Goal: Information Seeking & Learning: Learn about a topic

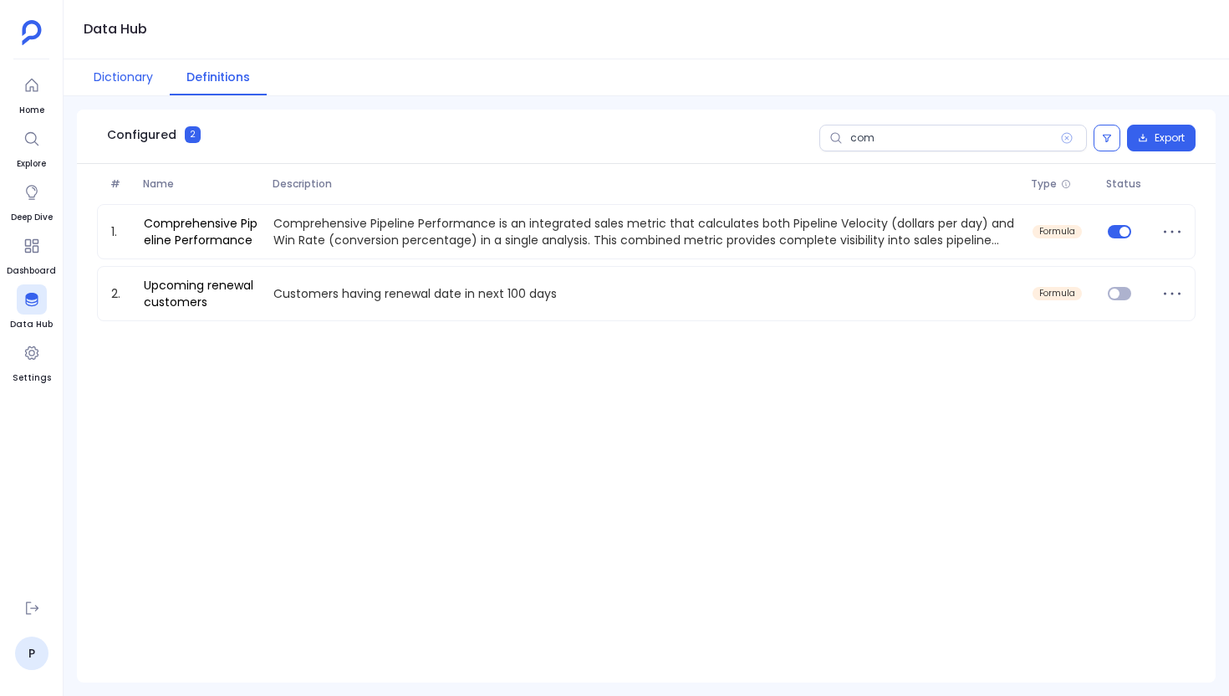
click at [124, 83] on button "Dictionary" at bounding box center [123, 77] width 93 height 36
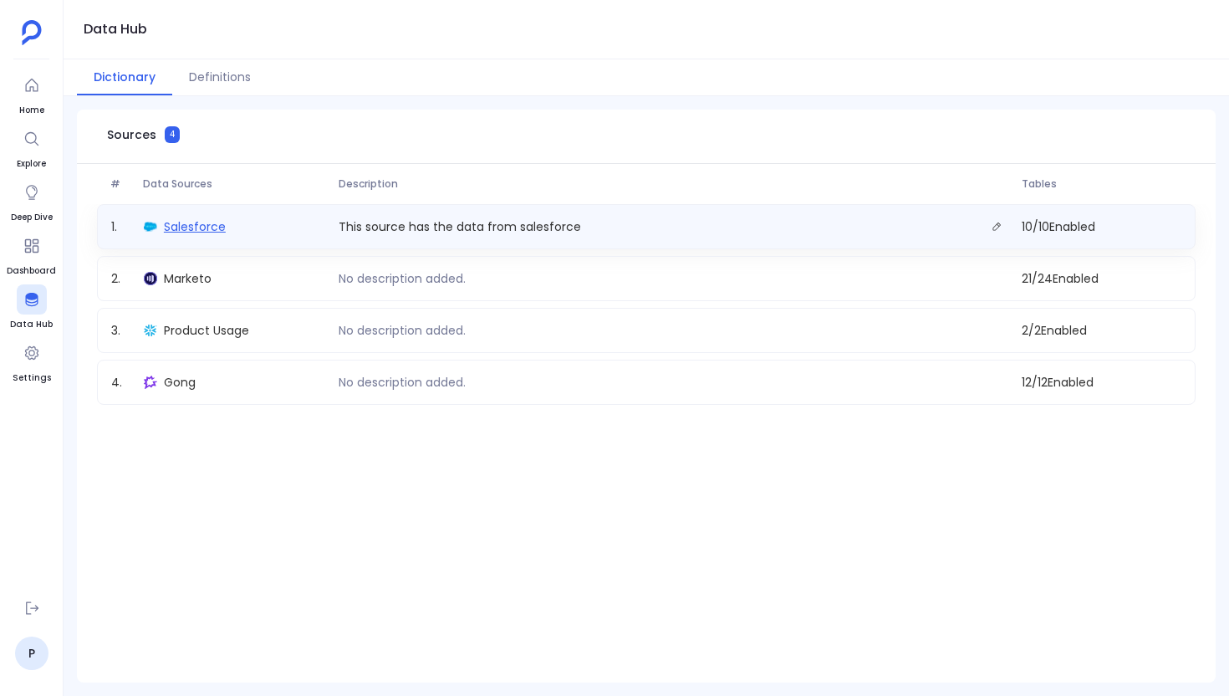
click at [181, 234] on span "Salesforce" at bounding box center [195, 226] width 62 height 17
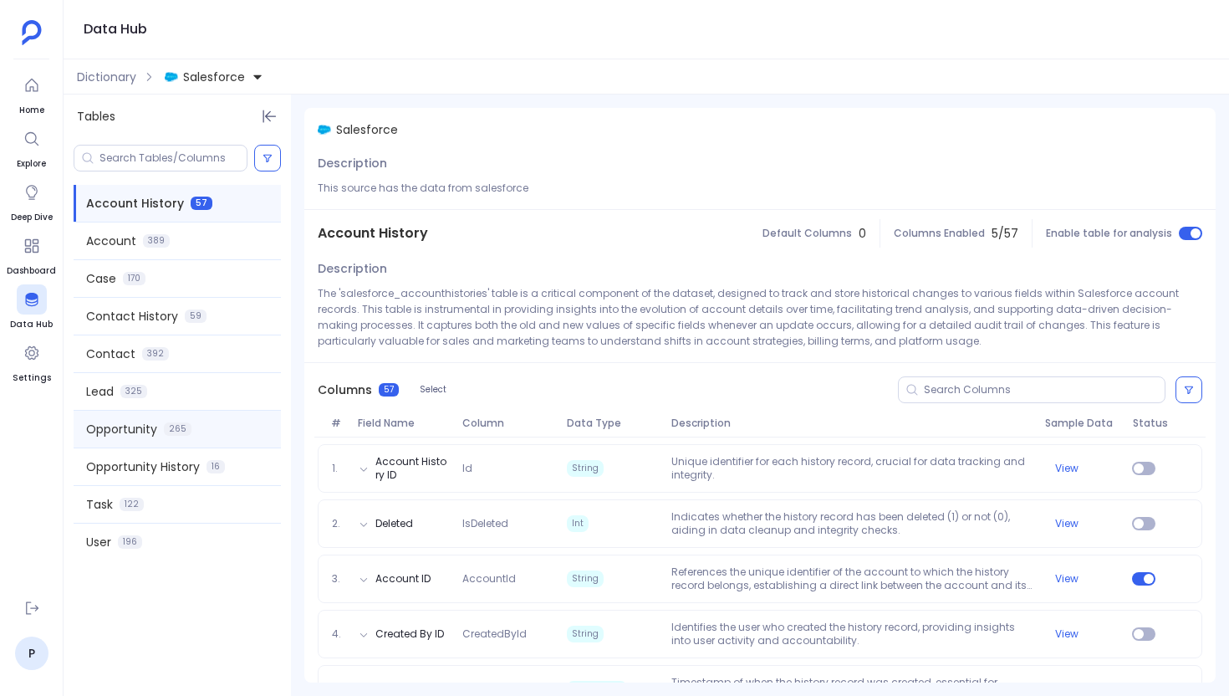
click at [128, 434] on span "Opportunity" at bounding box center [121, 429] width 71 height 17
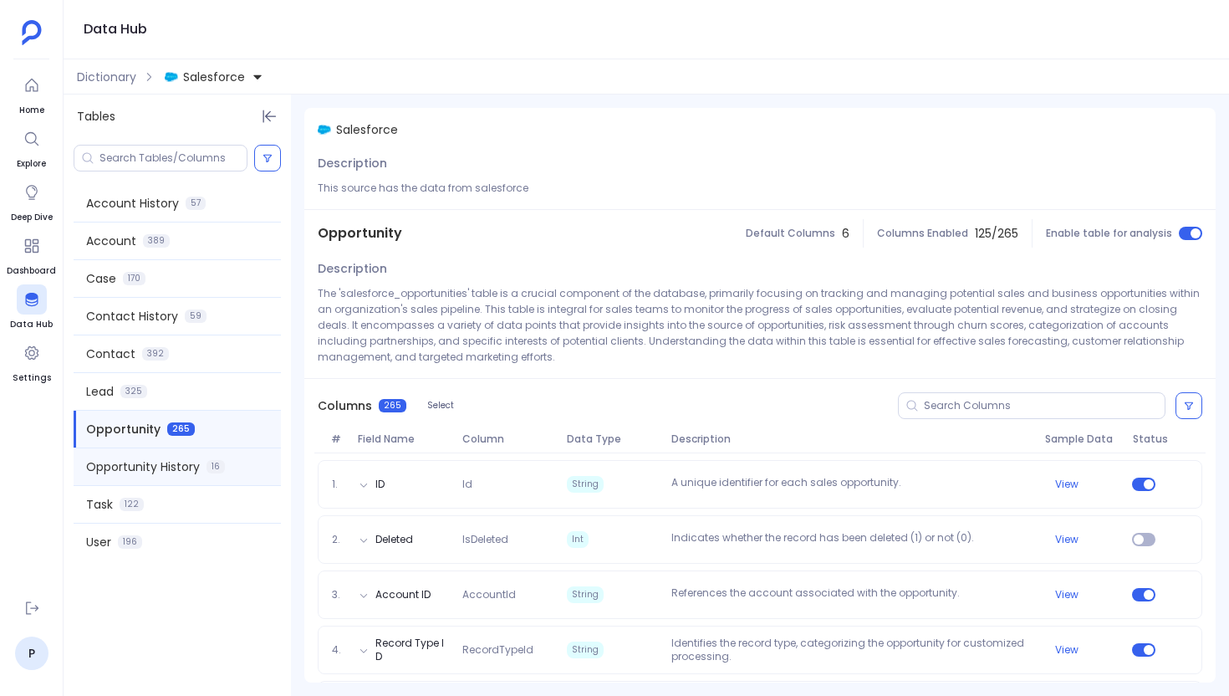
click at [234, 467] on div "Opportunity History 16" at bounding box center [177, 466] width 207 height 37
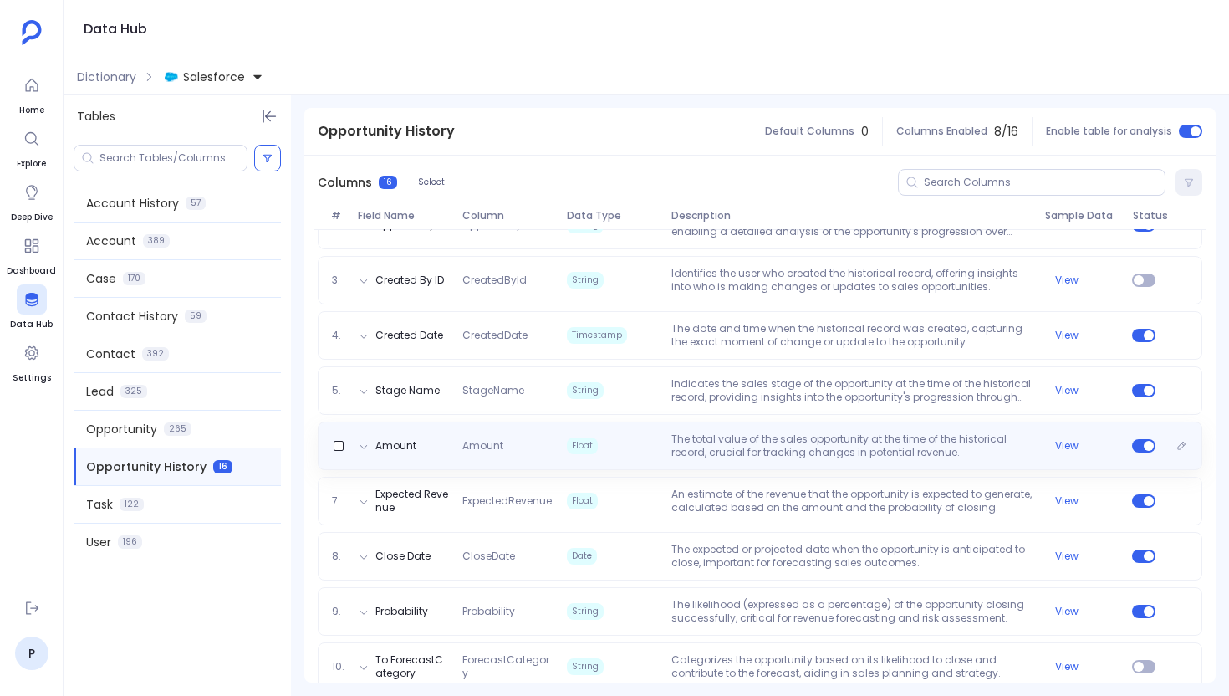
scroll to position [320, 0]
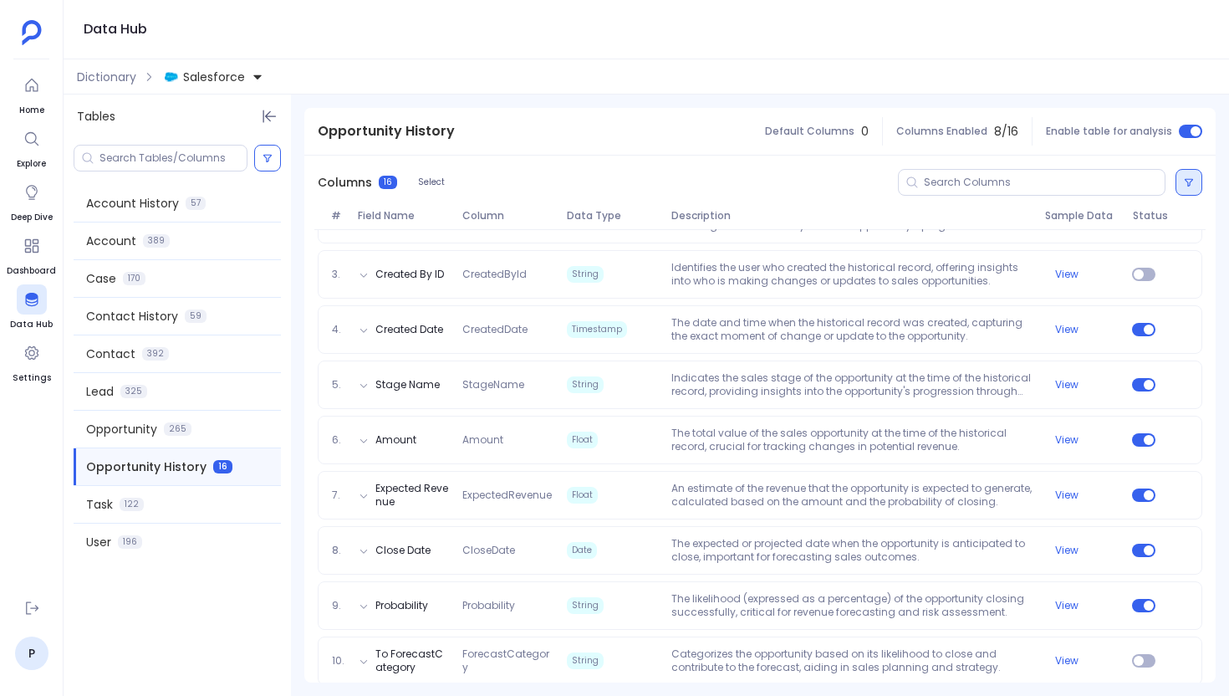
click at [1188, 182] on icon at bounding box center [1189, 182] width 10 height 10
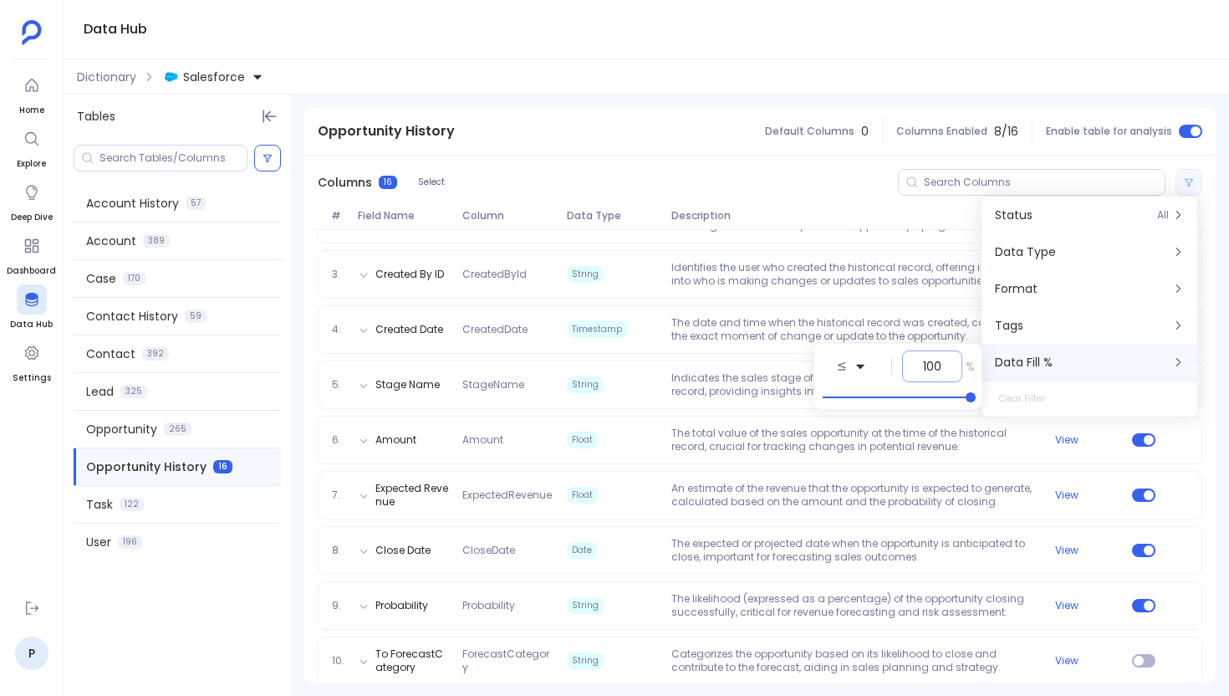
click at [940, 368] on input "100" at bounding box center [932, 366] width 18 height 17
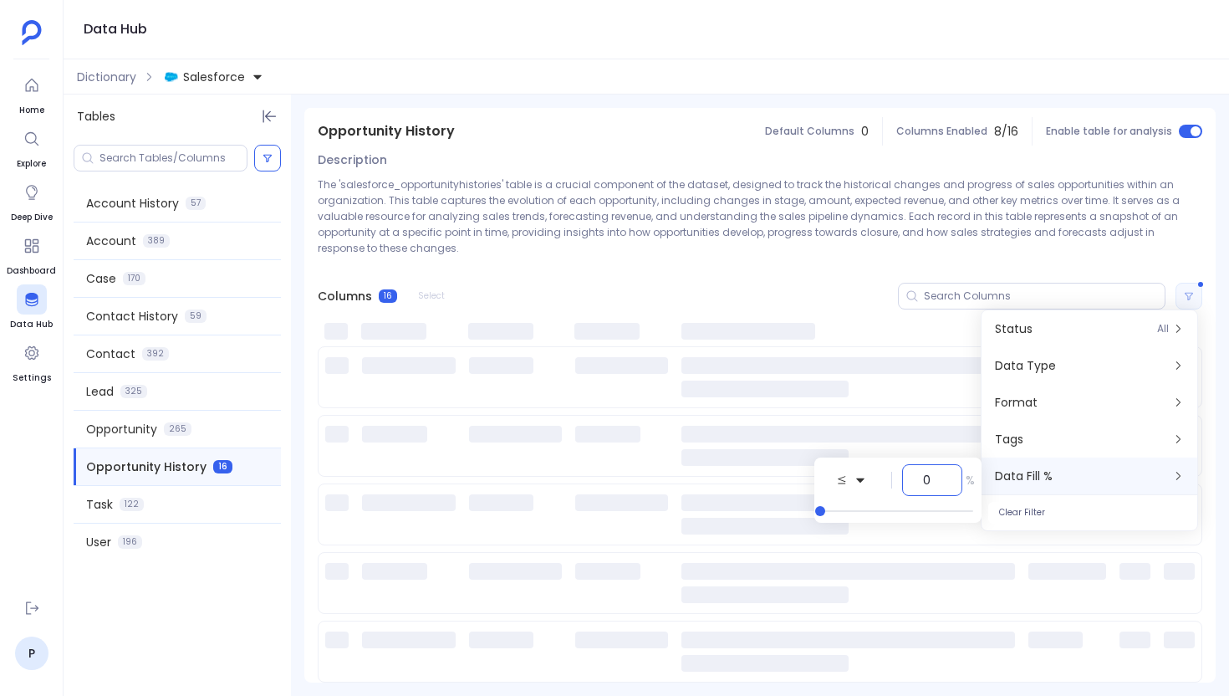
scroll to position [0, 0]
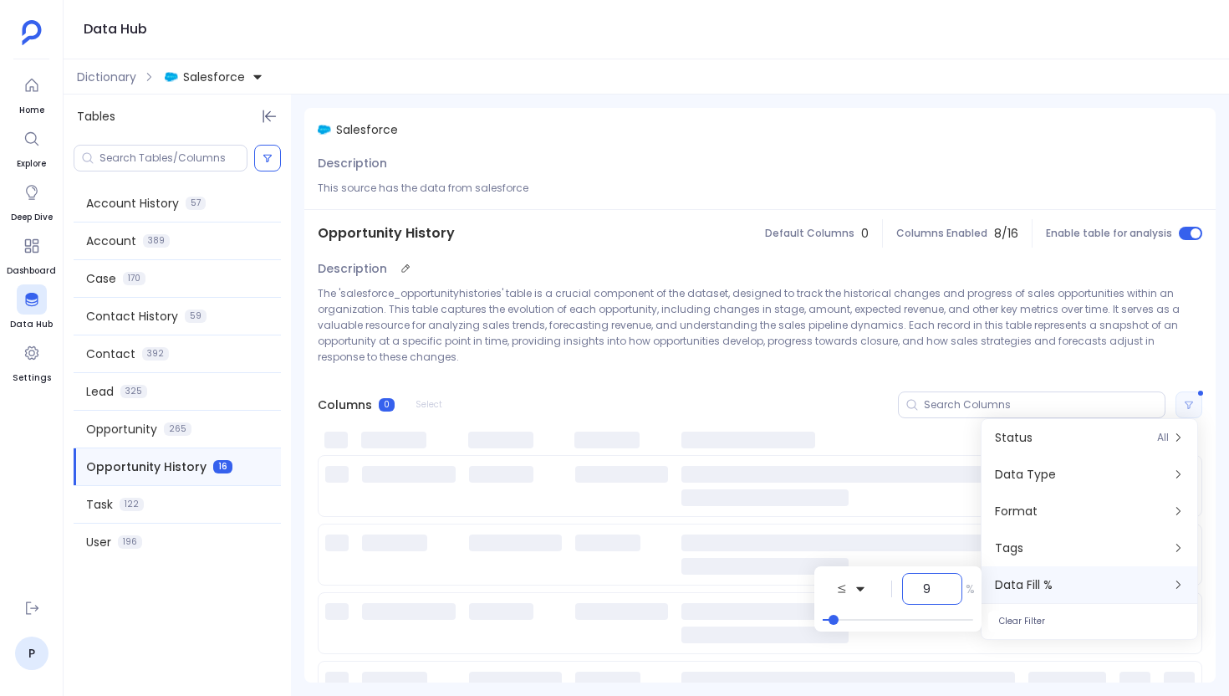
type input "90"
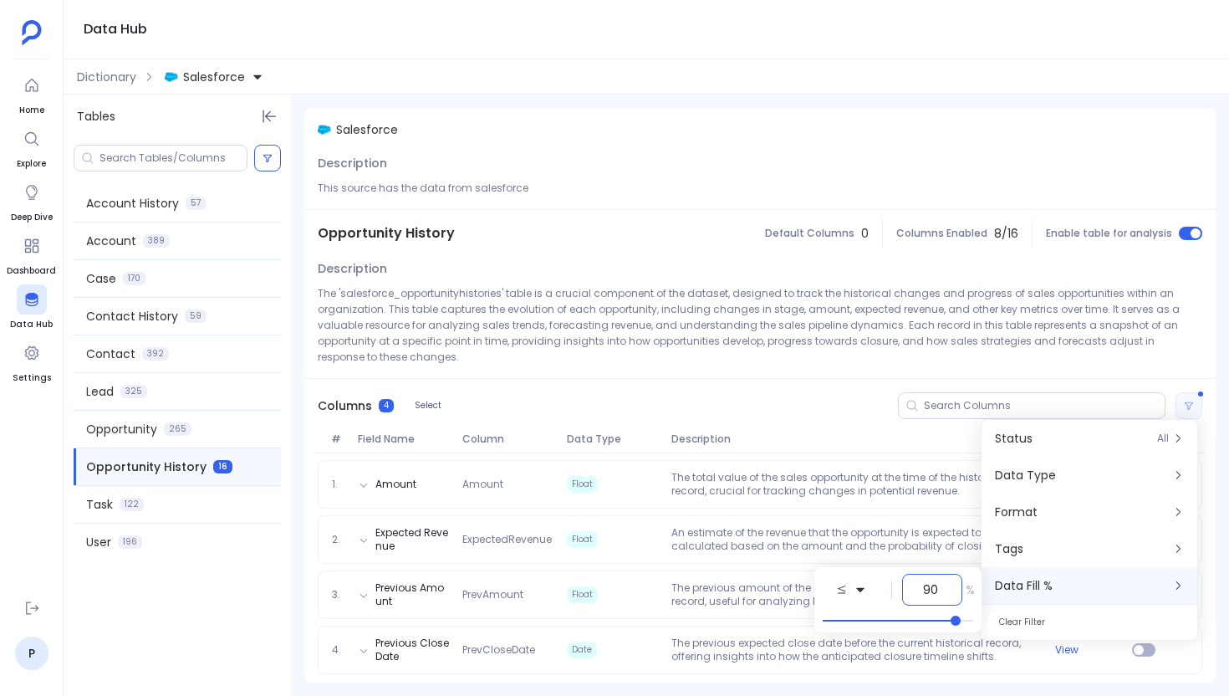
click at [797, 395] on div "Columns 4 Select" at bounding box center [759, 406] width 911 height 54
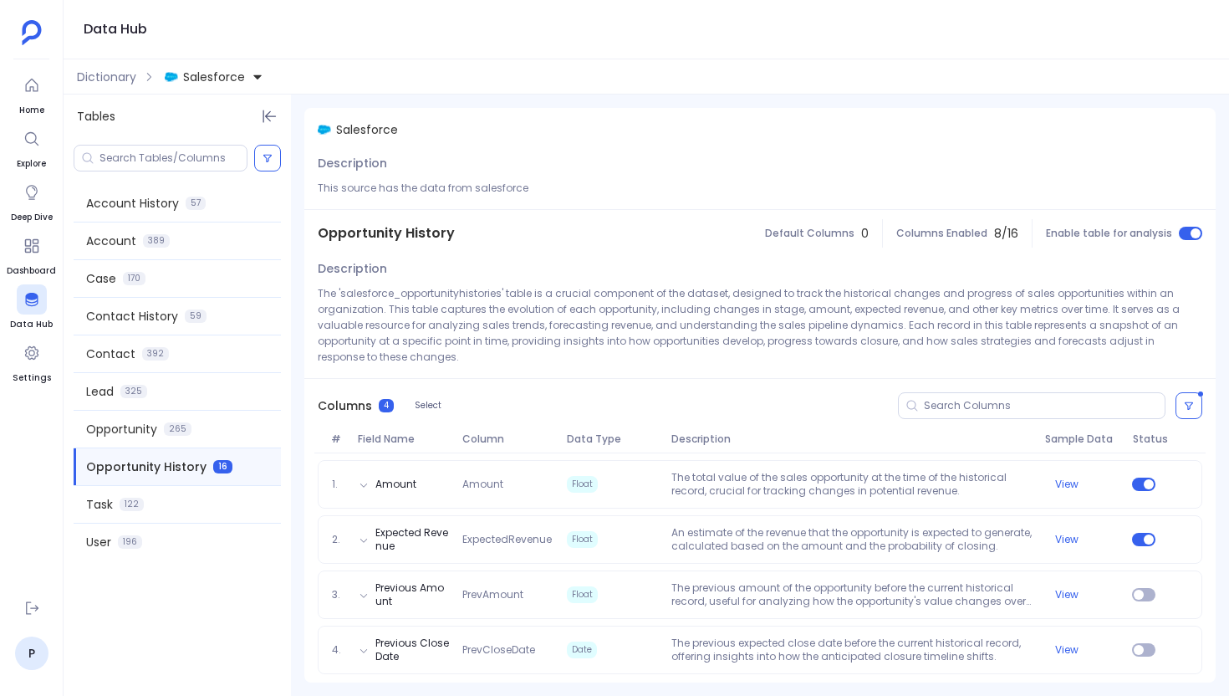
scroll to position [5, 0]
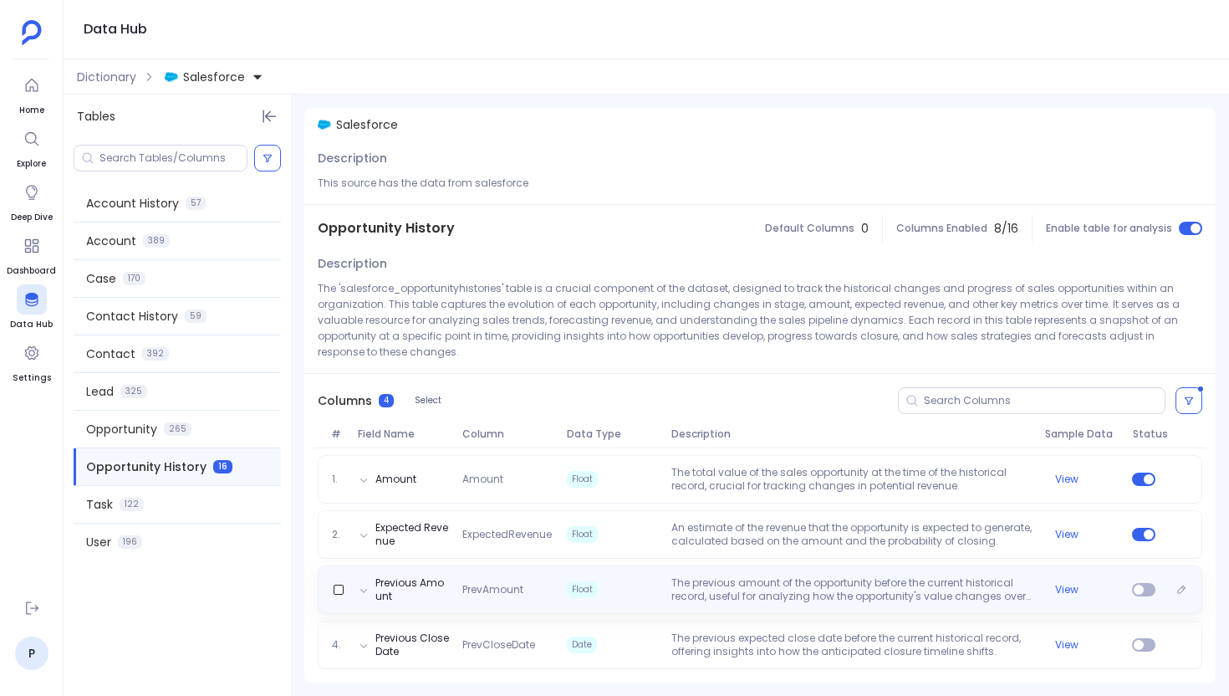
click at [655, 578] on span "Float" at bounding box center [612, 589] width 105 height 27
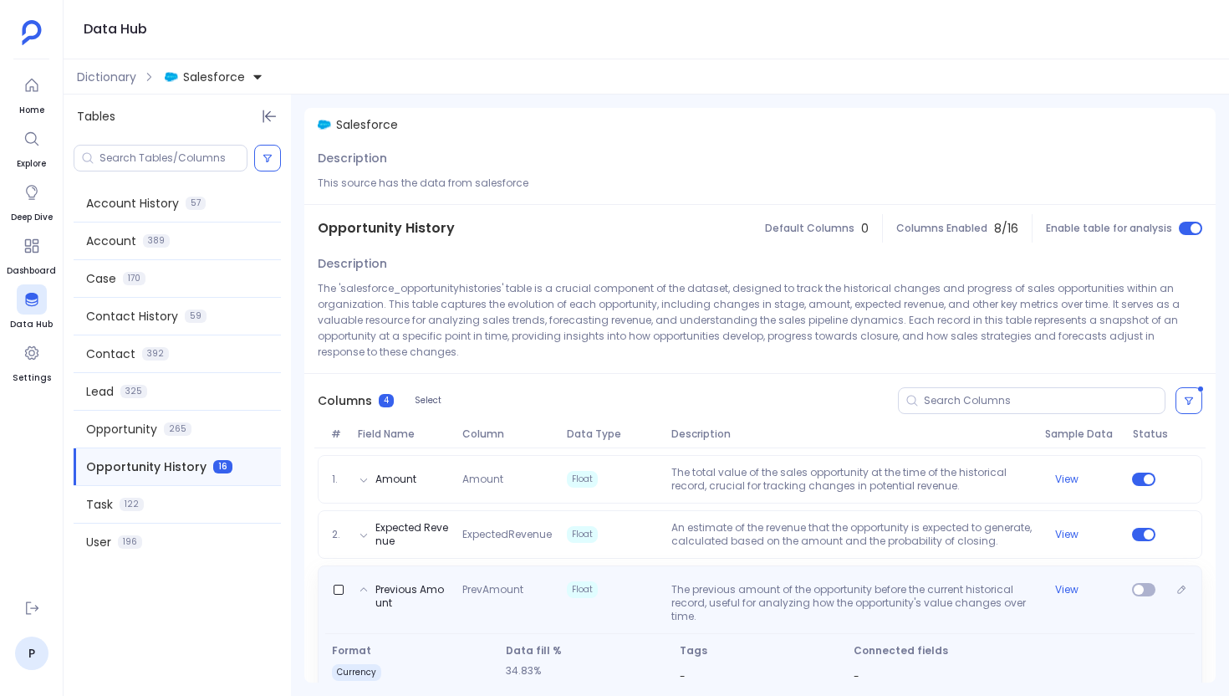
click at [655, 578] on div "Previous Amount PrevAmount Float The previous amount of the opportunity before …" at bounding box center [760, 599] width 870 height 47
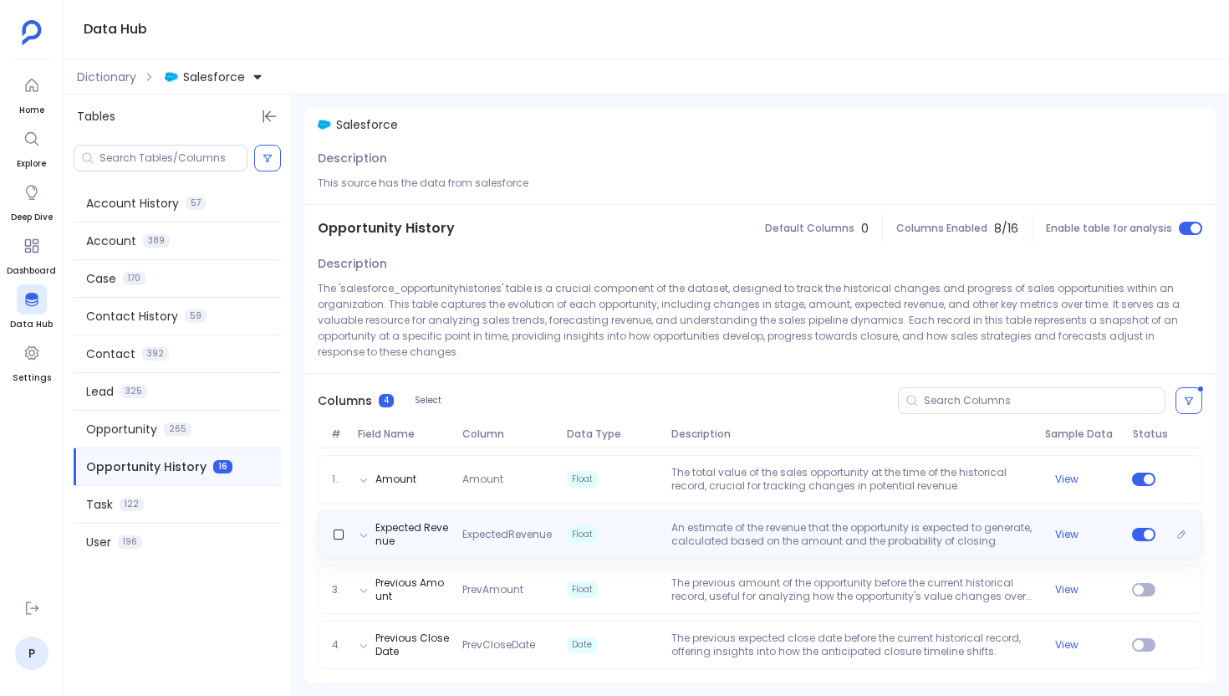
click at [653, 524] on span "Float" at bounding box center [612, 534] width 105 height 27
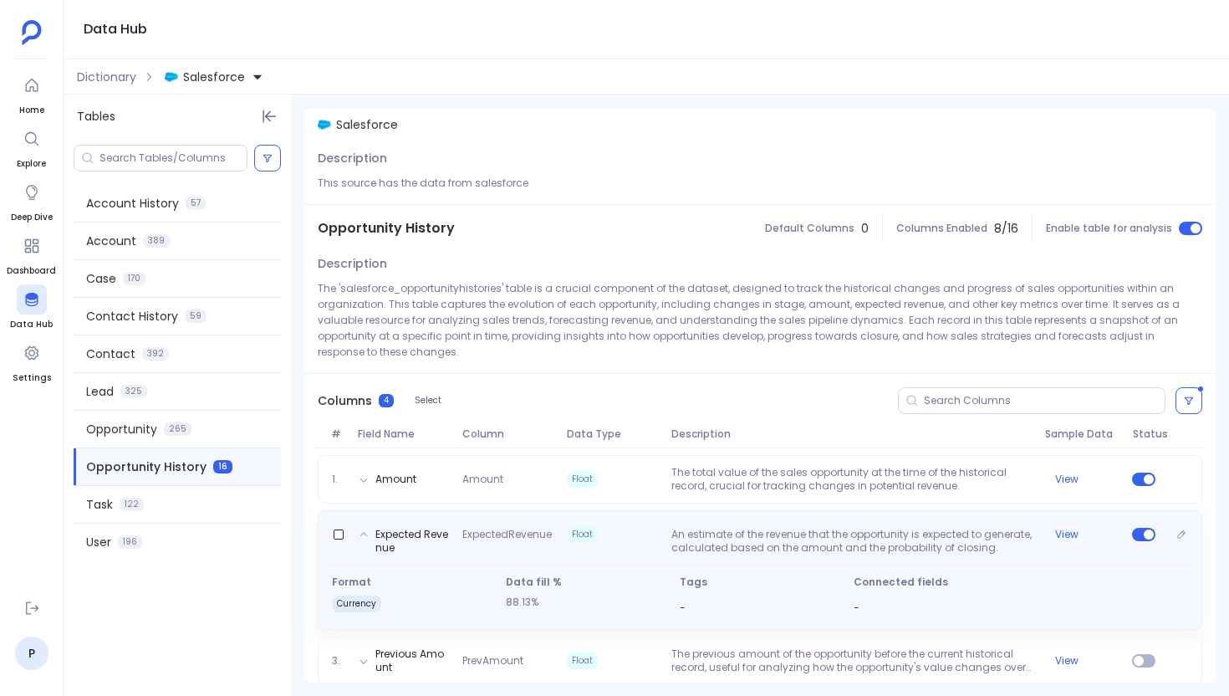
click at [653, 524] on div "Expected Revenue ExpectedRevenue Float An estimate of the revenue that the oppo…" at bounding box center [760, 537] width 870 height 33
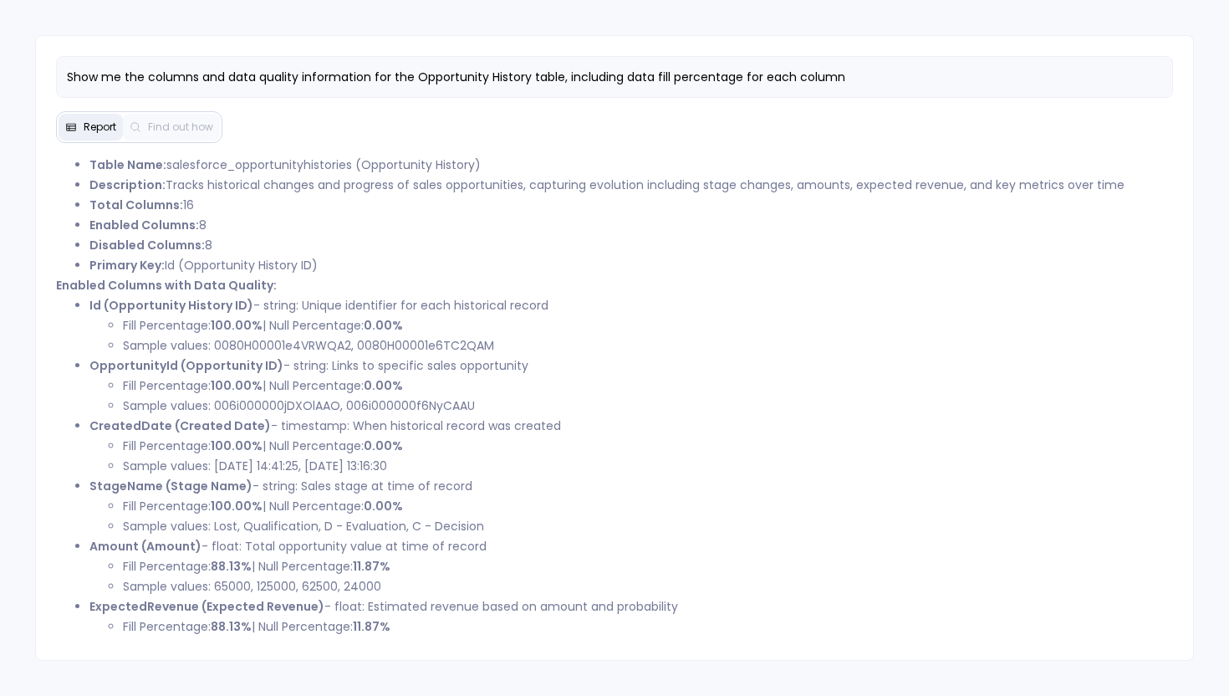
scroll to position [67, 0]
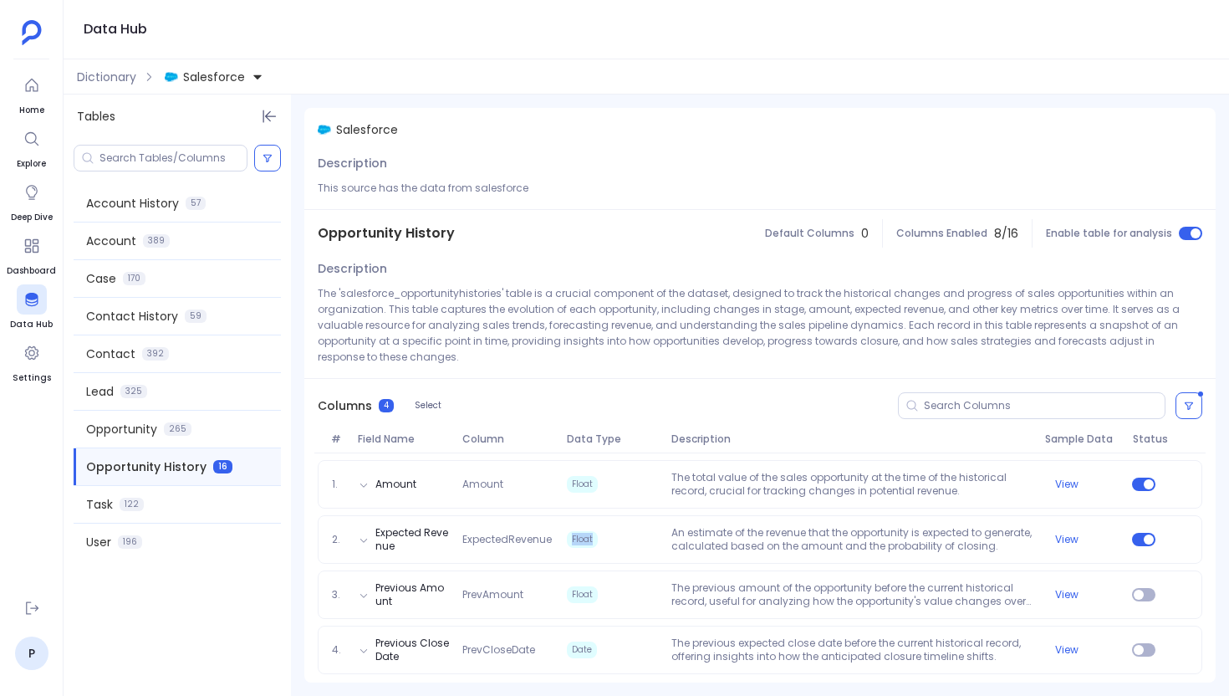
scroll to position [5, 0]
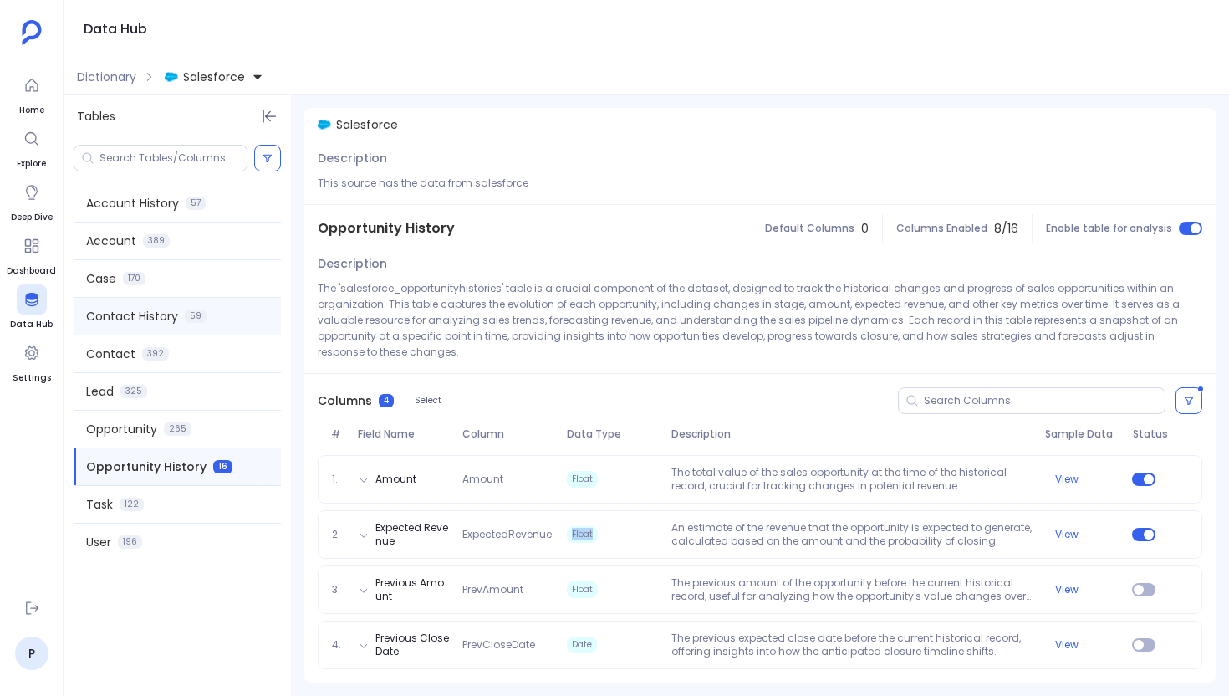
click at [140, 325] on div "Contact History 59" at bounding box center [177, 316] width 207 height 37
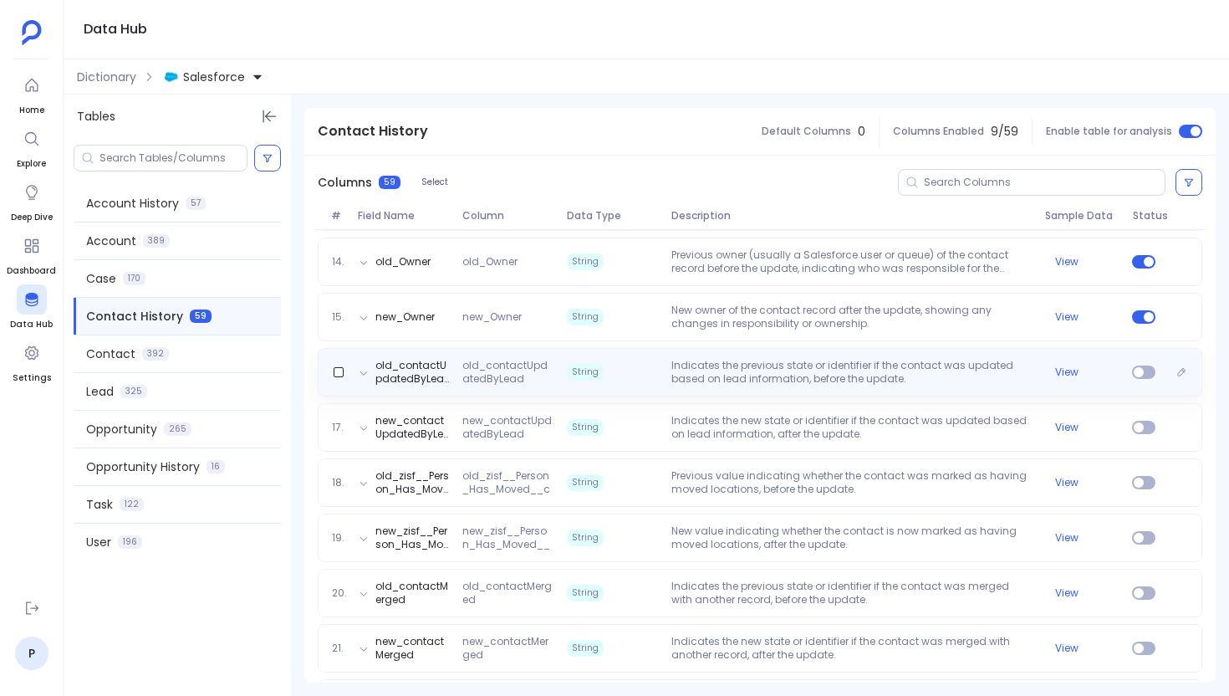
scroll to position [911, 0]
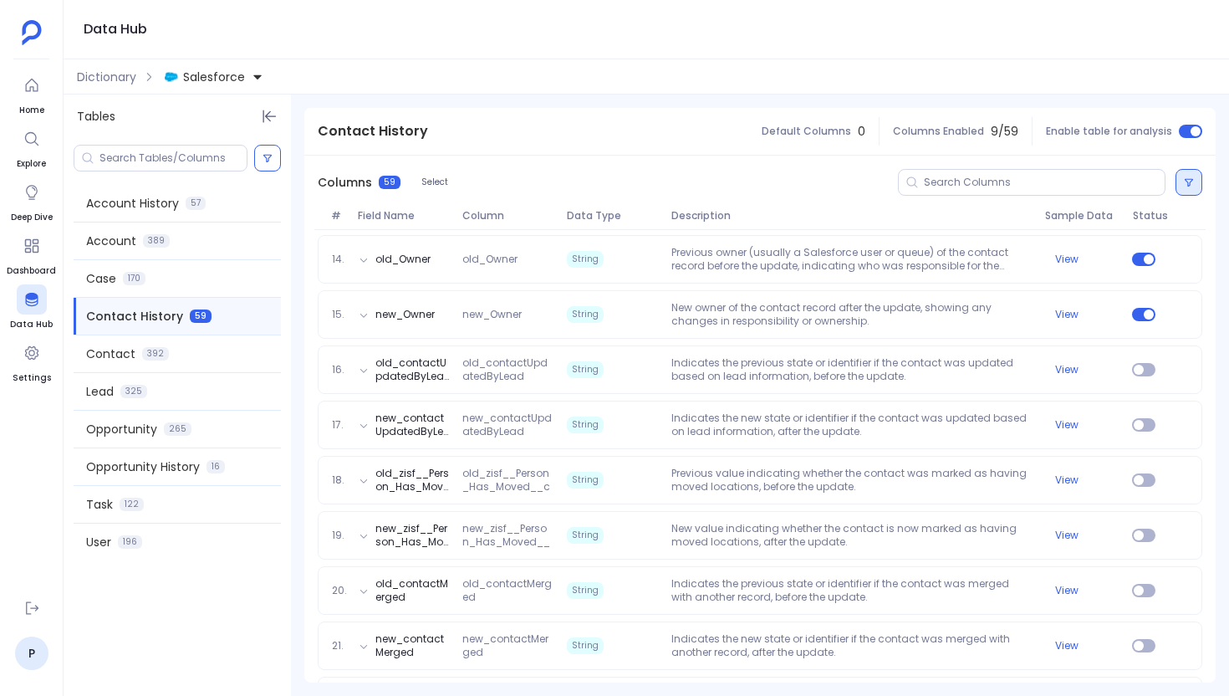
click at [1185, 185] on icon at bounding box center [1189, 183] width 8 height 8
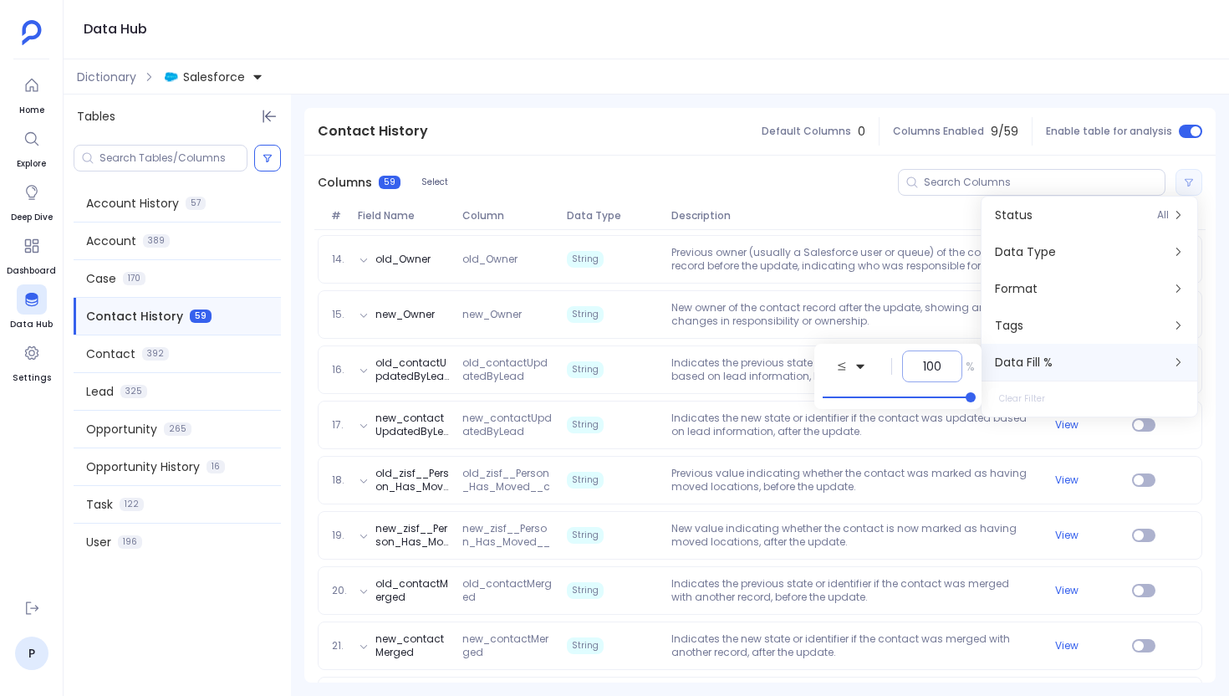
click at [930, 369] on input "100" at bounding box center [932, 366] width 18 height 17
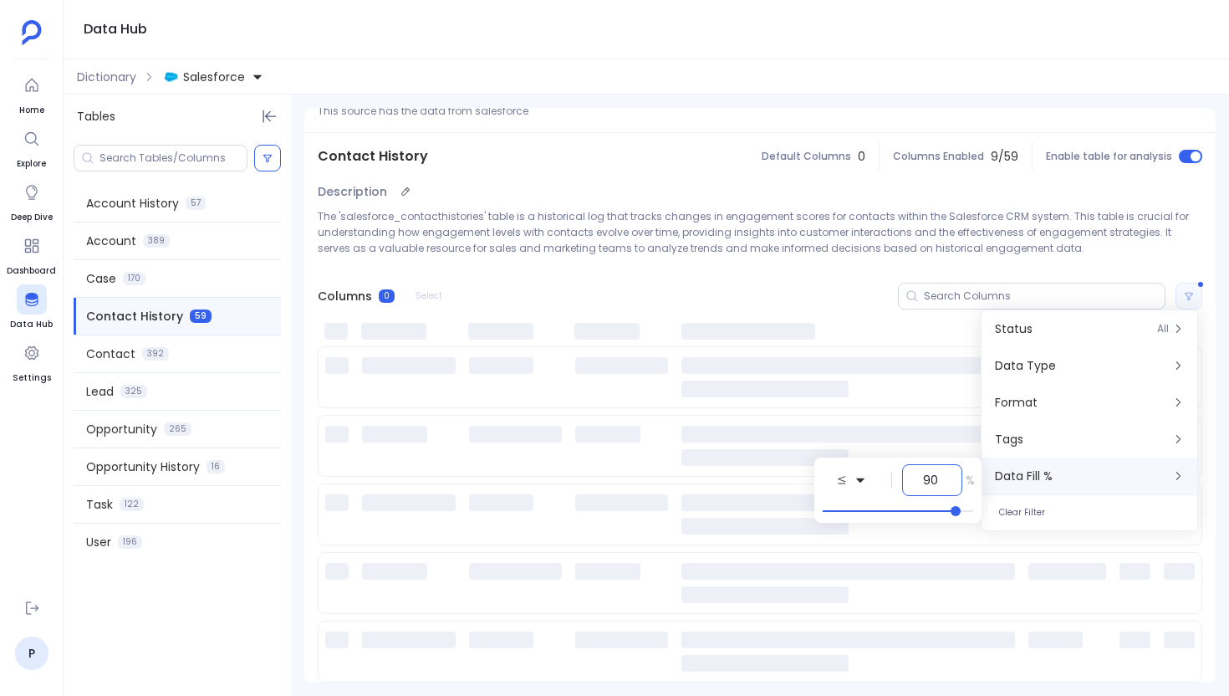
scroll to position [0, 0]
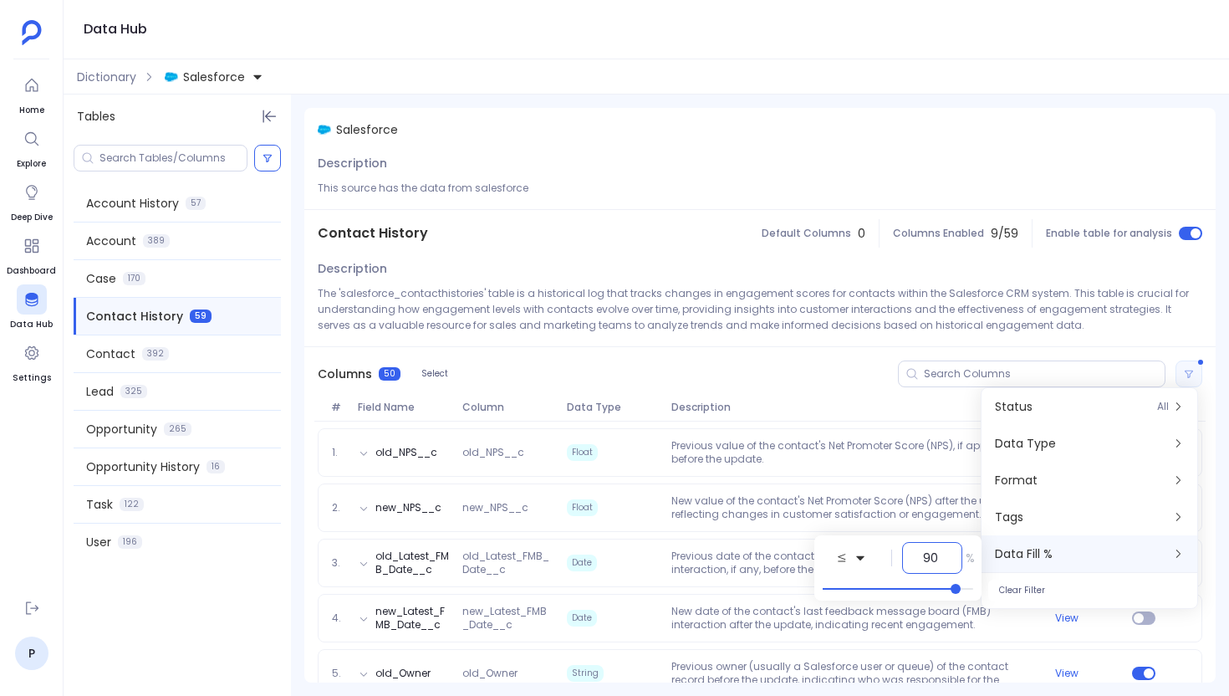
click at [927, 558] on input "90" at bounding box center [932, 557] width 18 height 17
type input "90"
click at [855, 563] on icon at bounding box center [861, 558] width 12 height 12
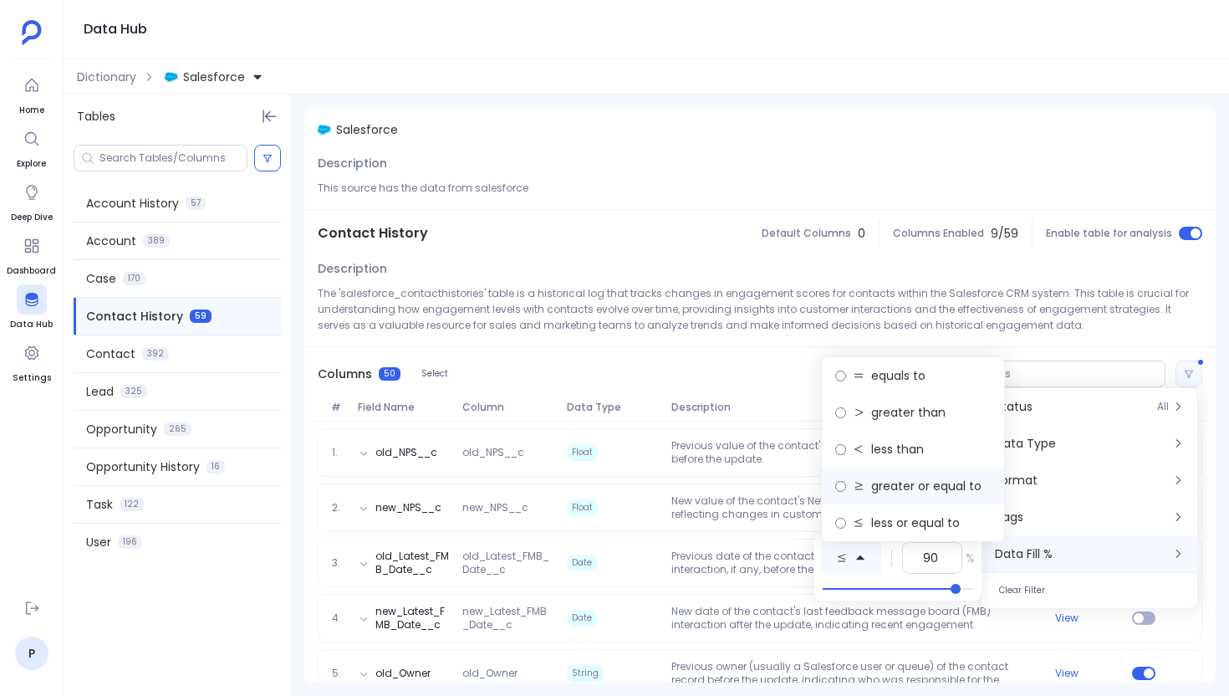
click at [882, 484] on span "greater or equal to" at bounding box center [926, 485] width 110 height 17
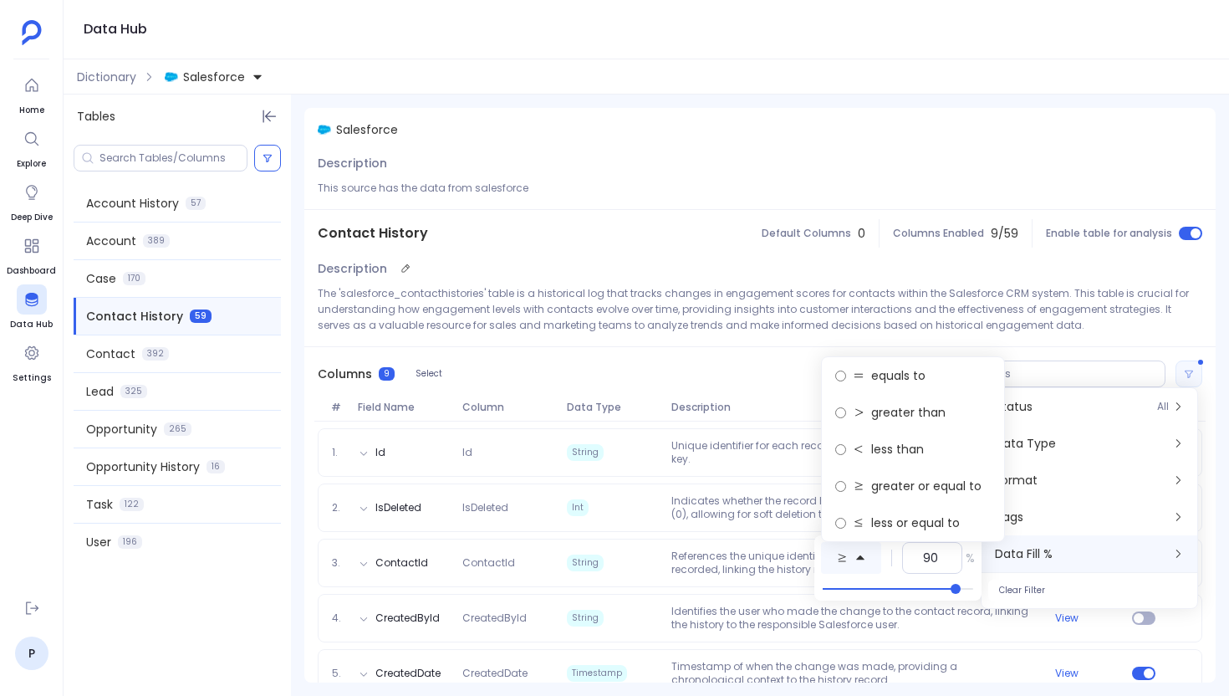
click at [611, 306] on p "The 'salesforce_contacthistories' table is a historical log that tracks changes…" at bounding box center [760, 309] width 885 height 48
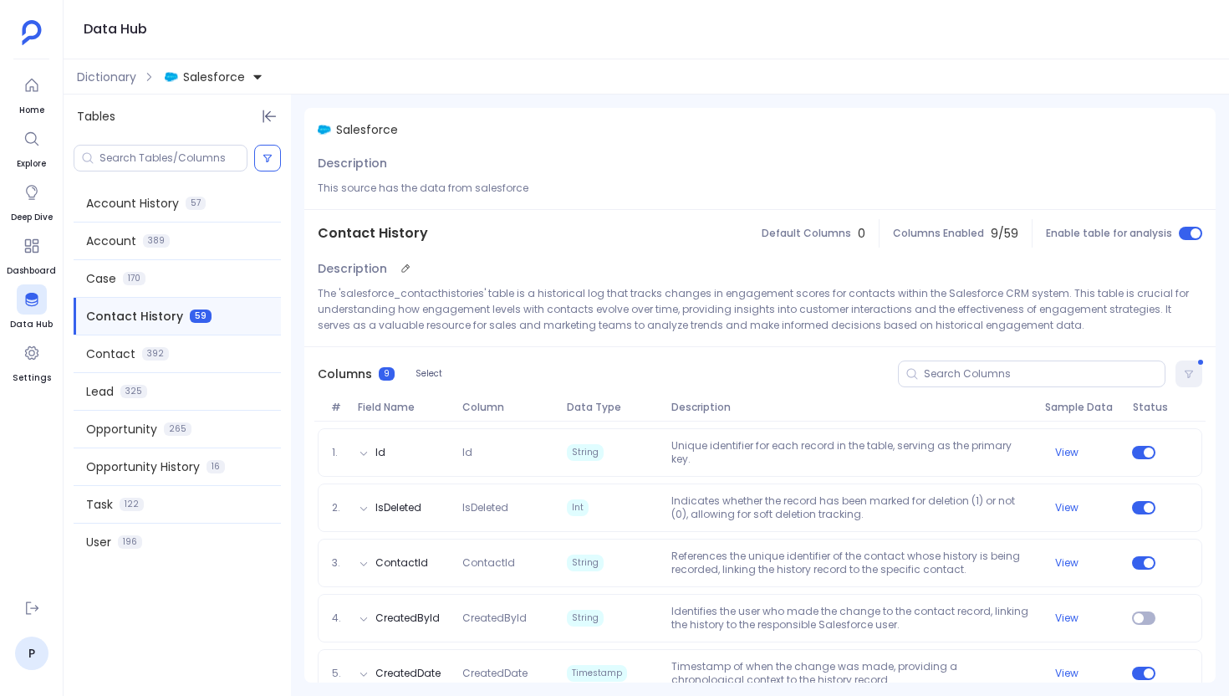
scroll to position [249, 0]
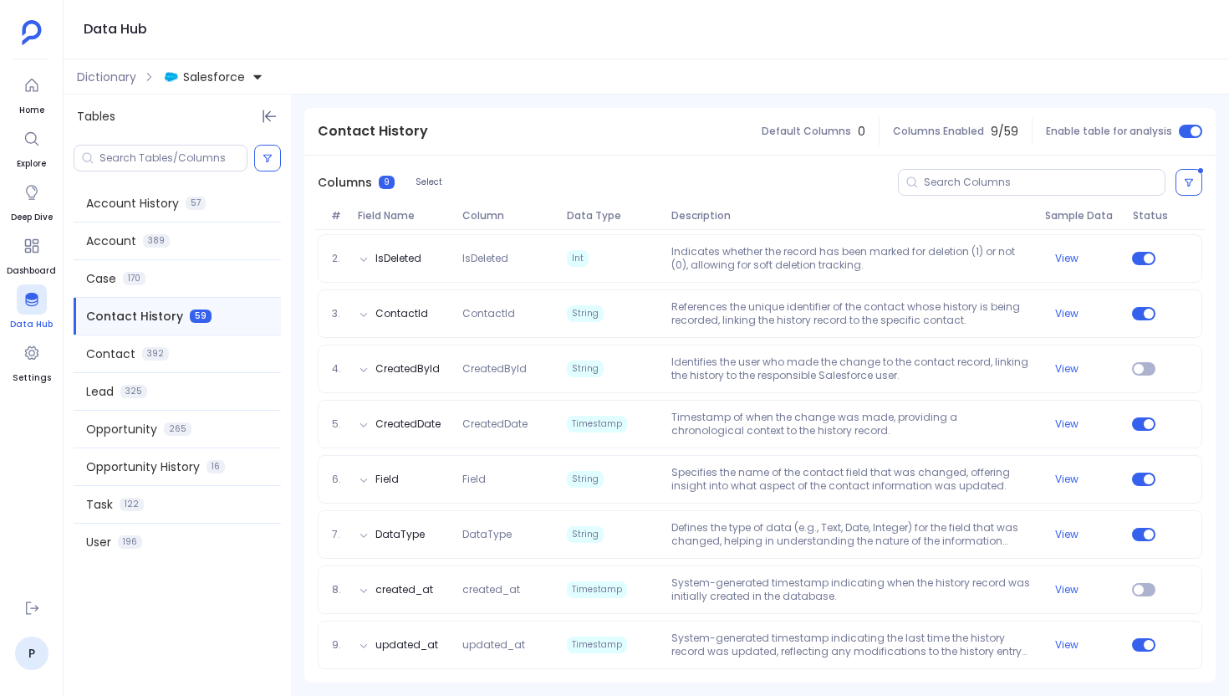
click at [38, 296] on icon at bounding box center [31, 299] width 17 height 17
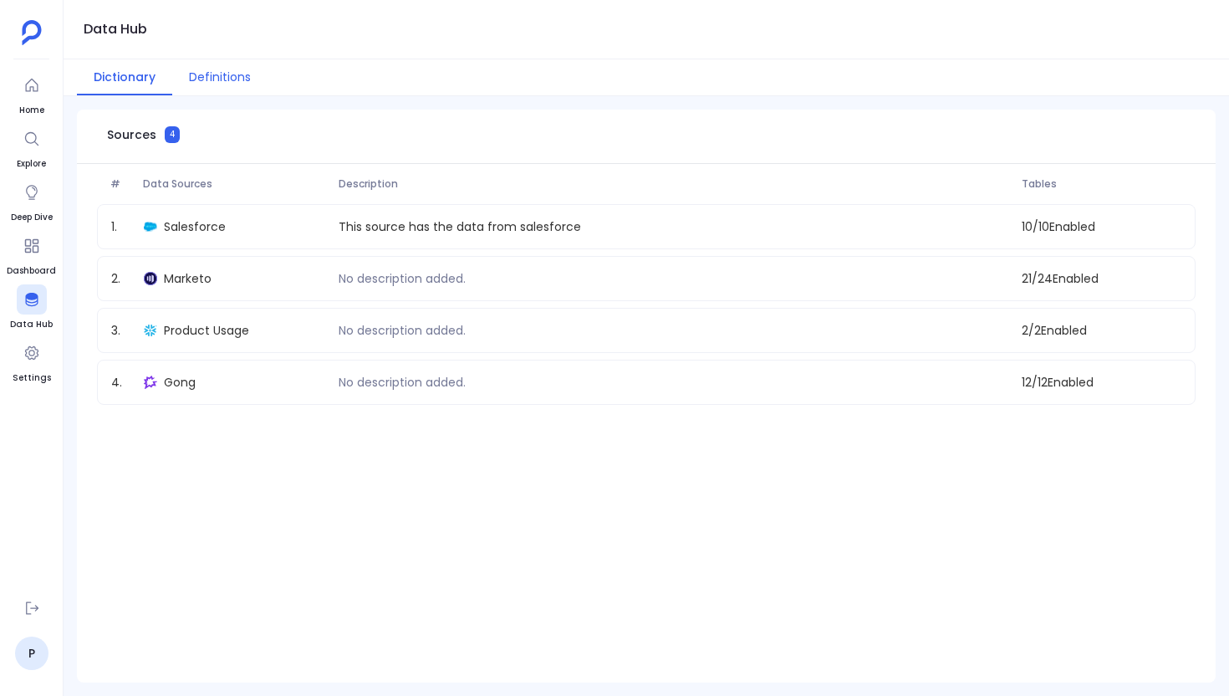
click at [209, 74] on button "Definitions" at bounding box center [219, 77] width 95 height 36
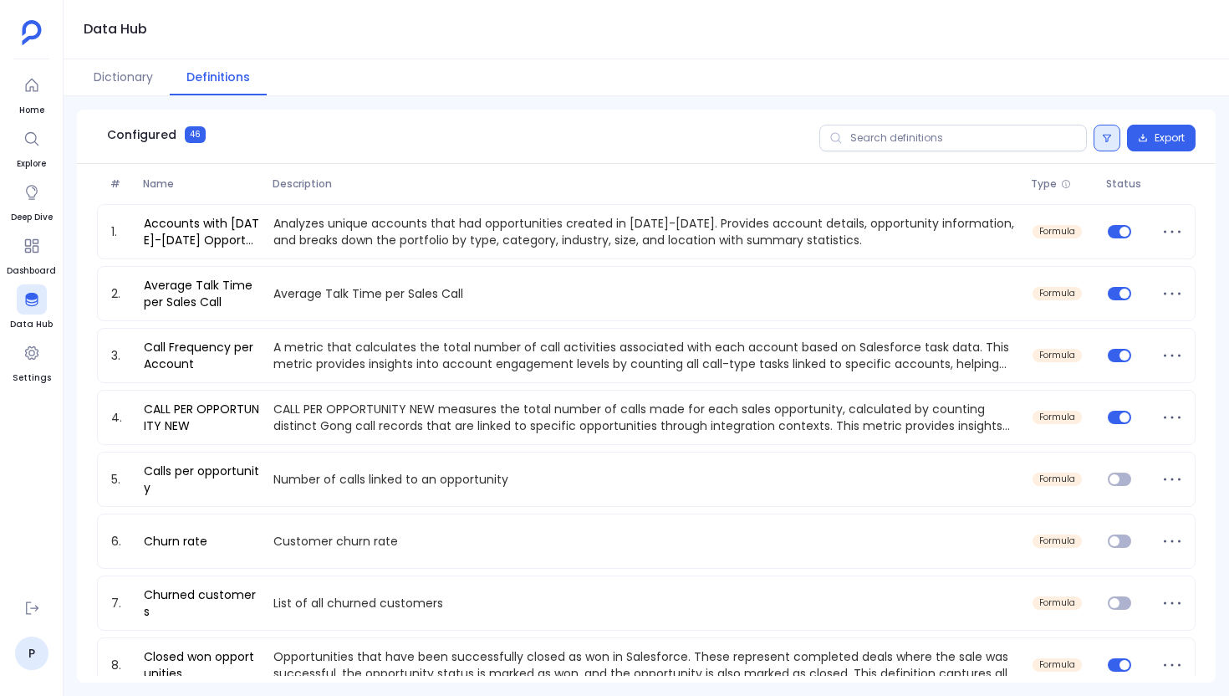
click at [1110, 145] on button at bounding box center [1107, 138] width 27 height 27
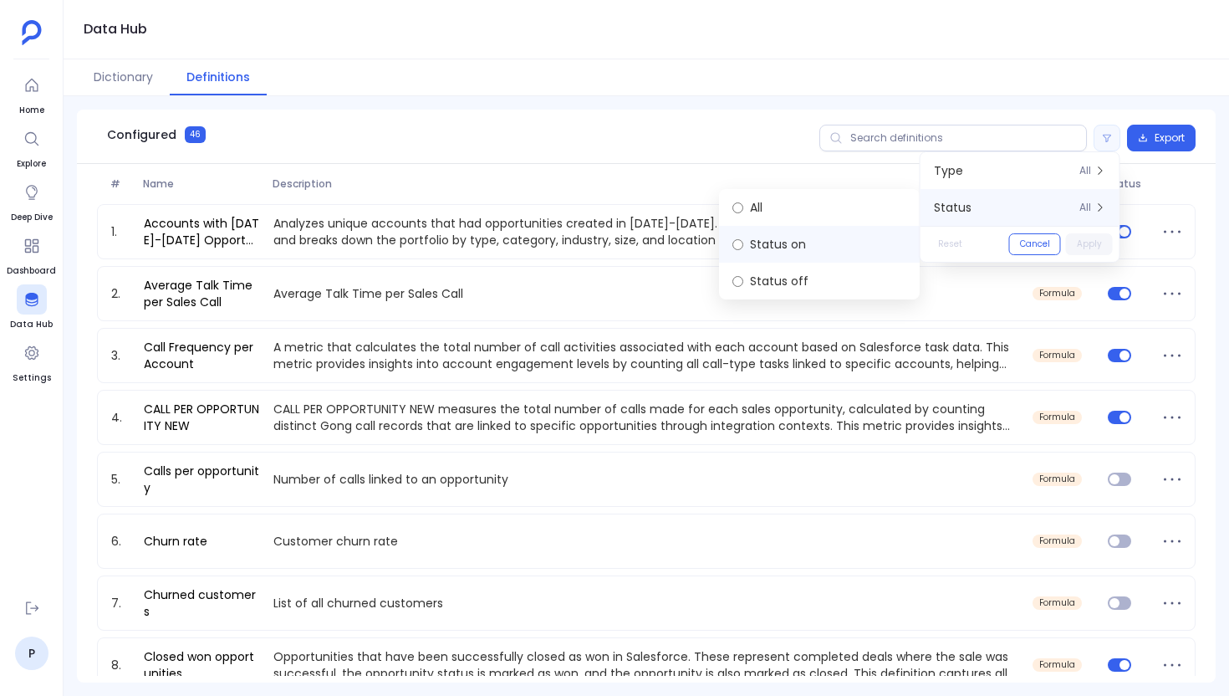
click at [806, 242] on label "Status on" at bounding box center [819, 244] width 201 height 37
click at [1086, 240] on button "Apply" at bounding box center [1089, 244] width 47 height 22
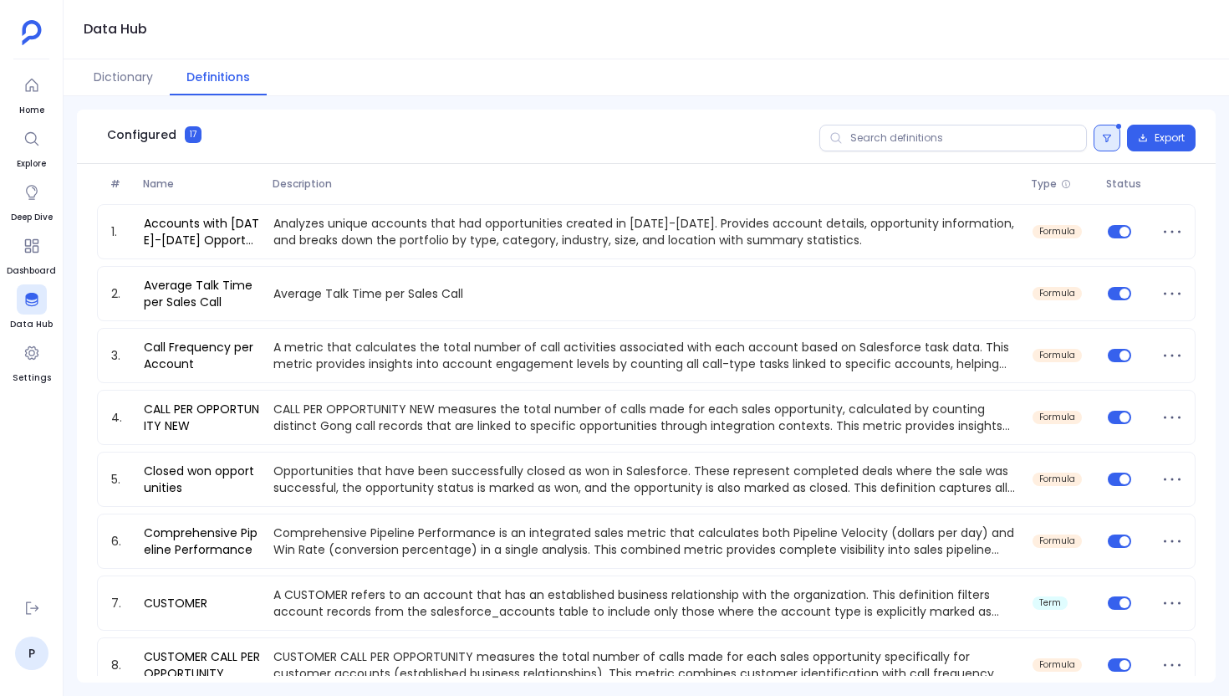
click at [1108, 141] on icon at bounding box center [1107, 138] width 10 height 10
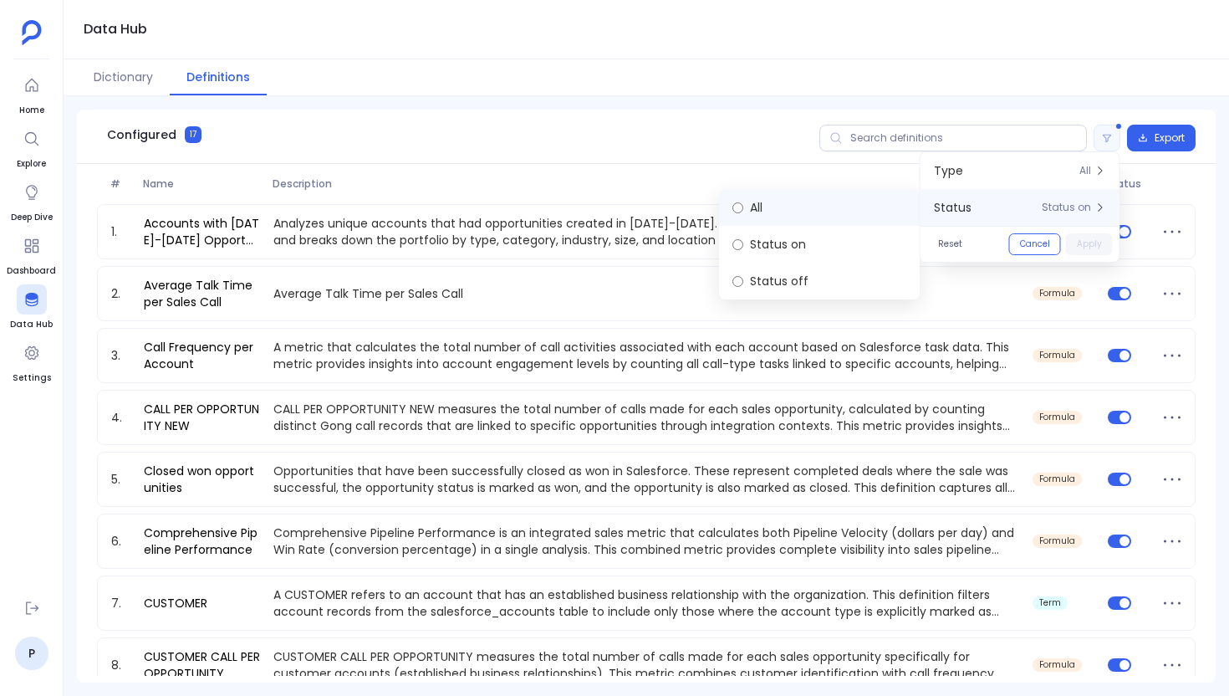
click at [832, 204] on label "All" at bounding box center [819, 207] width 201 height 37
click at [1084, 245] on button "Apply" at bounding box center [1089, 244] width 47 height 22
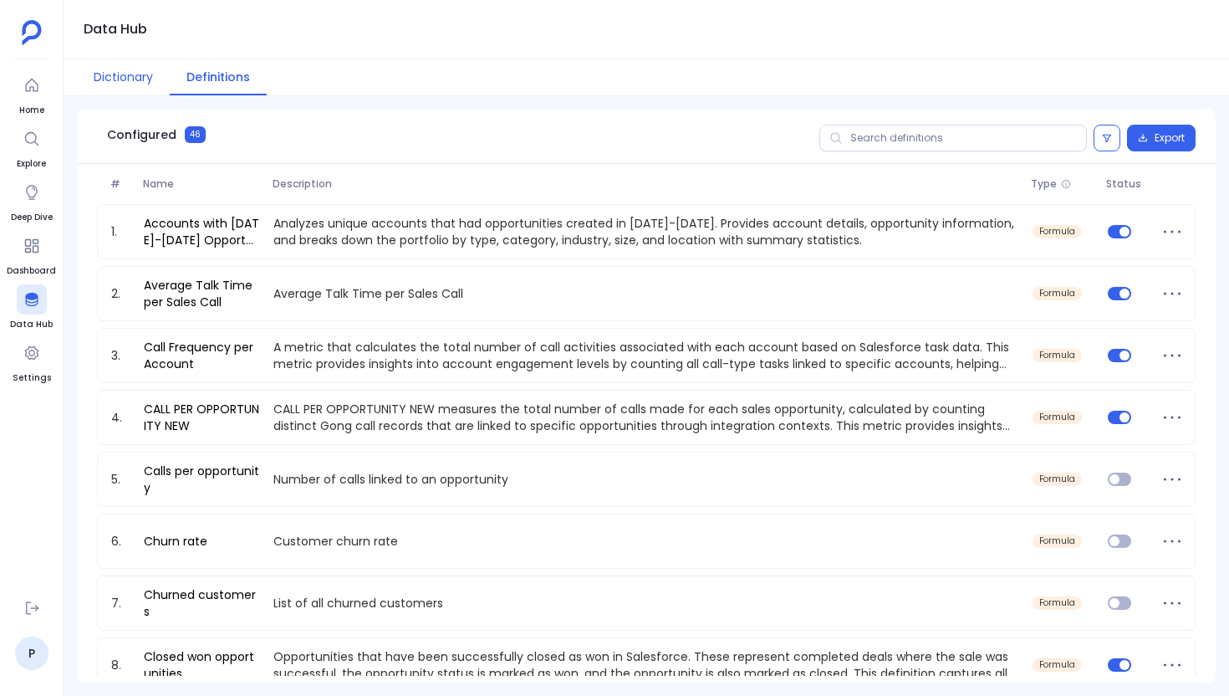
click at [135, 69] on button "Dictionary" at bounding box center [123, 77] width 93 height 36
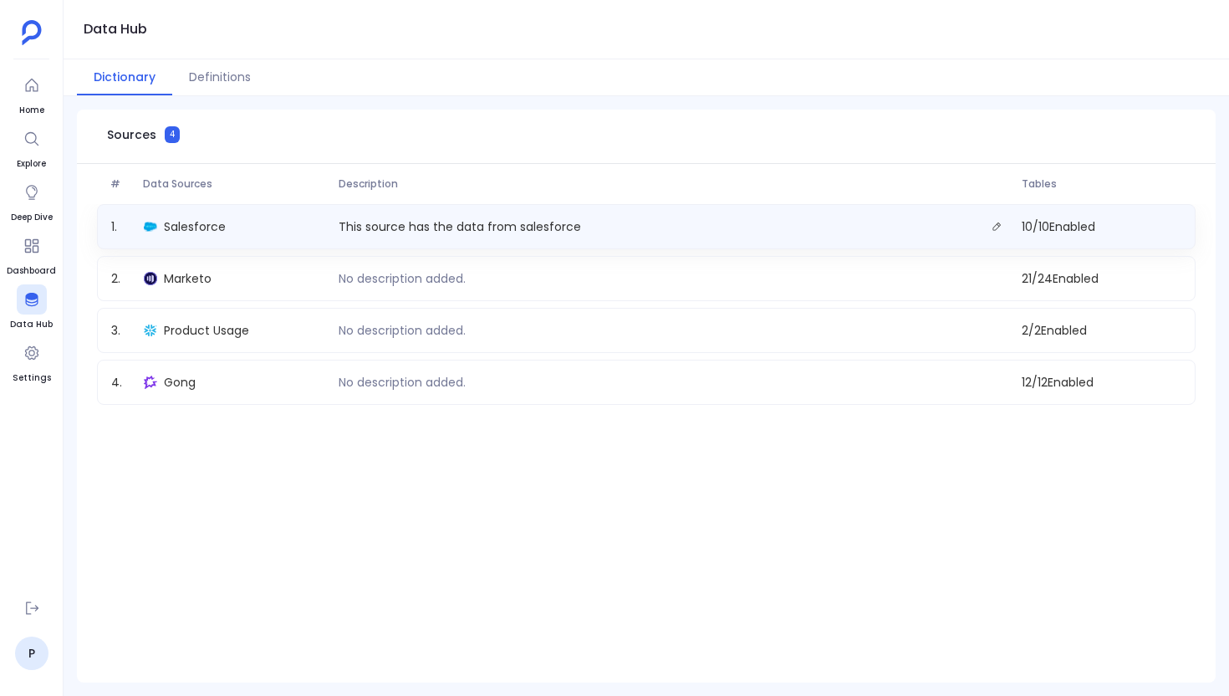
click at [203, 215] on div "Salesforce" at bounding box center [234, 226] width 195 height 23
